Goal: Information Seeking & Learning: Find specific fact

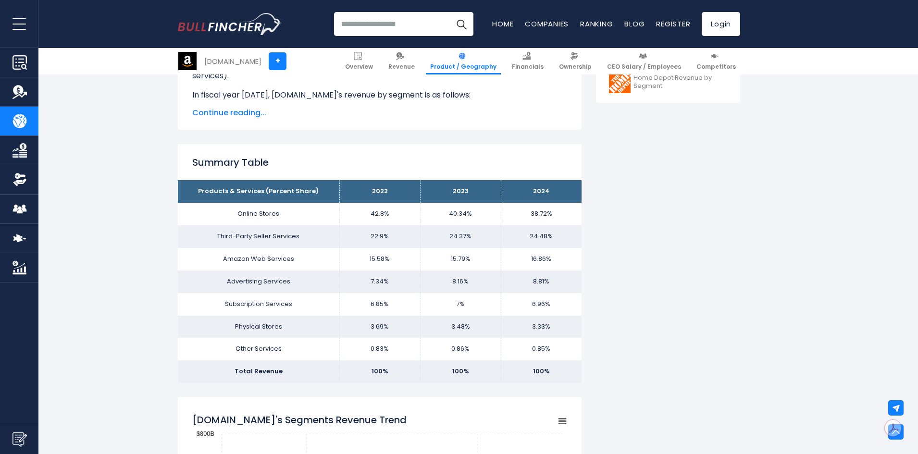
scroll to position [528, 0]
drag, startPoint x: 357, startPoint y: 211, endPoint x: 575, endPoint y: 217, distance: 217.7
click at [575, 217] on tr "Online Stores 42.8% 40.34% 38.72%" at bounding box center [380, 213] width 404 height 23
click at [575, 217] on td "38.72%" at bounding box center [541, 213] width 81 height 23
drag, startPoint x: 367, startPoint y: 235, endPoint x: 580, endPoint y: 229, distance: 213.4
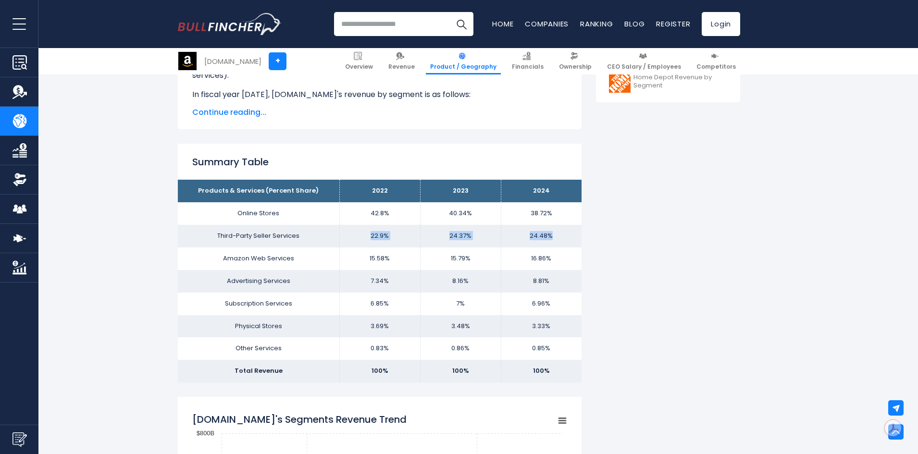
click at [580, 229] on tr "Third-Party Seller Services 22.9% 24.37% 24.48%" at bounding box center [380, 236] width 404 height 23
drag, startPoint x: 389, startPoint y: 258, endPoint x: 382, endPoint y: 257, distance: 6.7
click at [389, 257] on td "15.58%" at bounding box center [379, 258] width 81 height 23
drag, startPoint x: 362, startPoint y: 257, endPoint x: 509, endPoint y: 259, distance: 147.0
click at [560, 253] on tr "Amazon Web Services 15.58% 15.79% 16.86%" at bounding box center [380, 258] width 404 height 23
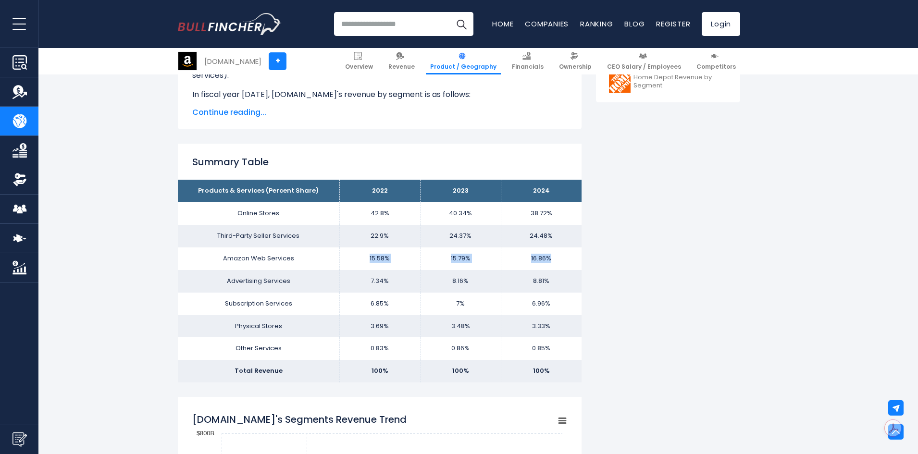
click at [409, 267] on td "15.58%" at bounding box center [379, 258] width 81 height 23
drag, startPoint x: 352, startPoint y: 277, endPoint x: 561, endPoint y: 275, distance: 208.5
click at [561, 275] on tr "Advertising Services 7.34% 8.16% 8.81%" at bounding box center [380, 281] width 404 height 23
drag, startPoint x: 533, startPoint y: 276, endPoint x: 402, endPoint y: 284, distance: 131.4
click at [533, 277] on td "8.81%" at bounding box center [541, 281] width 81 height 23
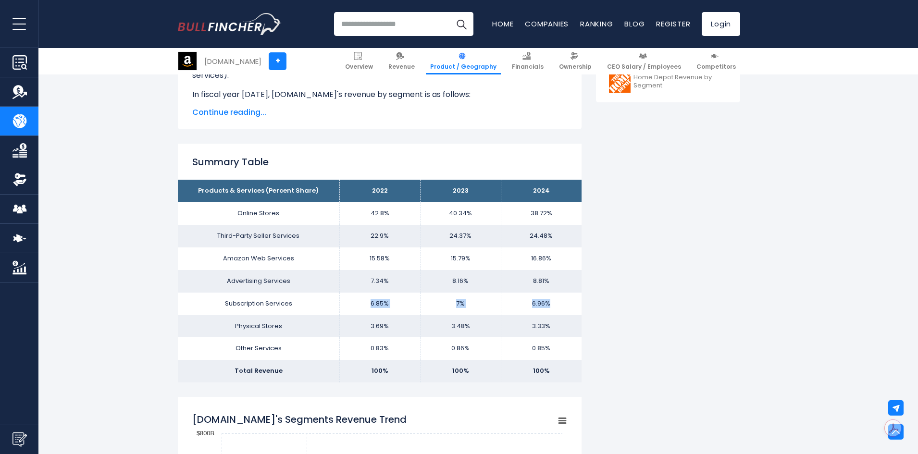
drag, startPoint x: 355, startPoint y: 305, endPoint x: 566, endPoint y: 300, distance: 211.9
click at [566, 300] on tr "Subscription Services 6.85% 7% 6.96%" at bounding box center [380, 304] width 404 height 23
click at [442, 303] on td "7%" at bounding box center [460, 304] width 81 height 23
drag, startPoint x: 359, startPoint y: 324, endPoint x: 541, endPoint y: 327, distance: 181.6
click at [541, 327] on tr "Physical Stores 3.69% 3.48% 3.33%" at bounding box center [380, 326] width 404 height 23
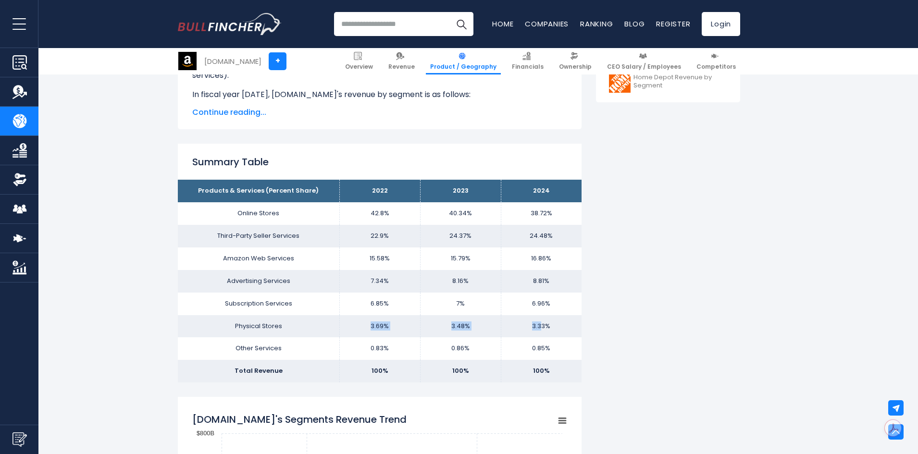
click at [541, 328] on td "3.33%" at bounding box center [541, 326] width 81 height 23
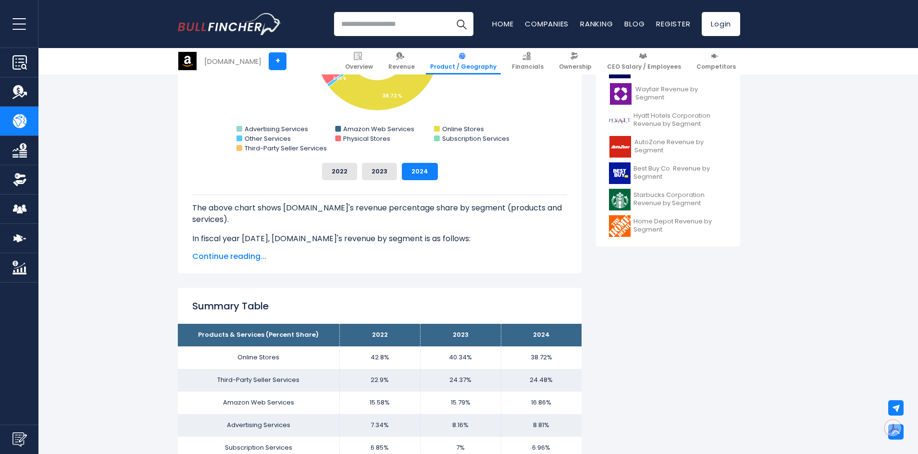
scroll to position [577, 0]
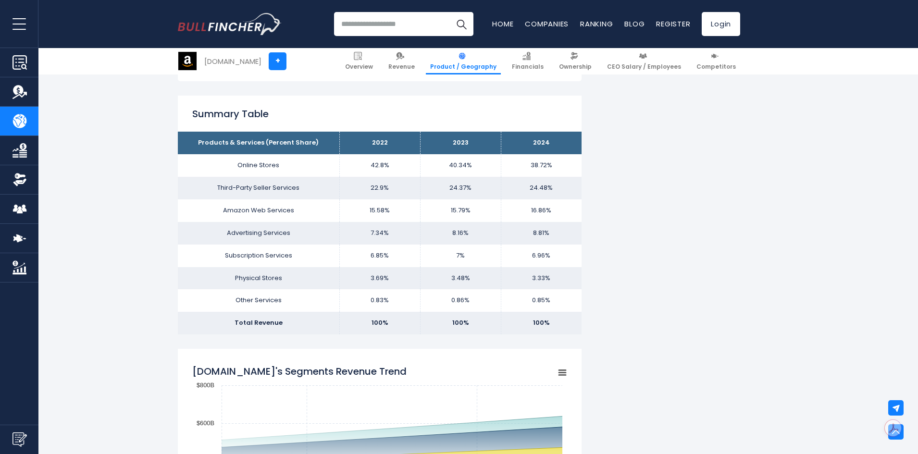
click at [373, 218] on td "15.58%" at bounding box center [379, 210] width 81 height 23
